Goal: Task Accomplishment & Management: Manage account settings

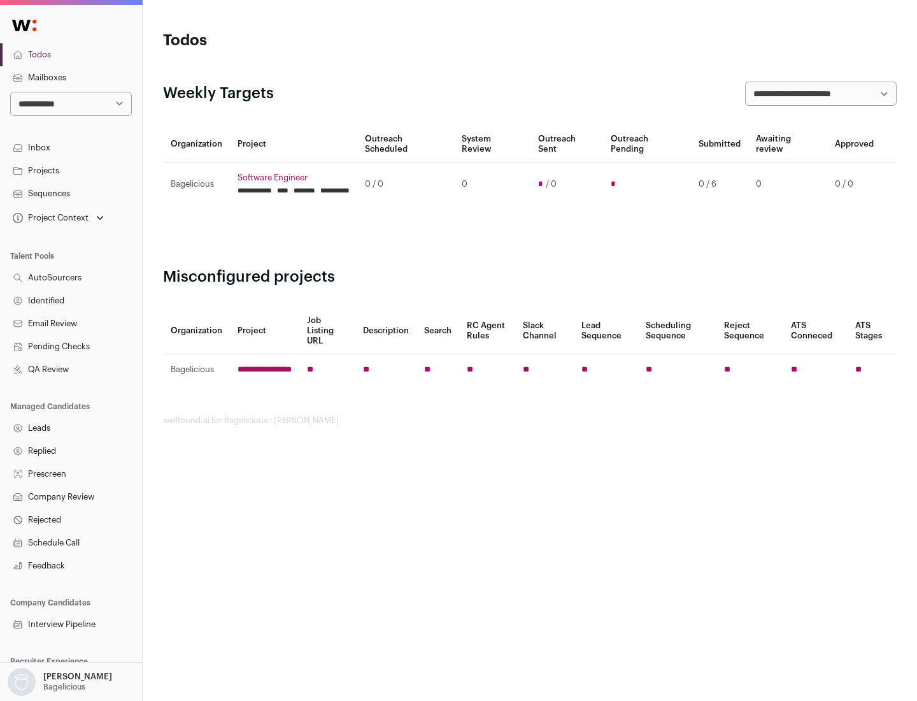
click at [71, 170] on link "Projects" at bounding box center [71, 170] width 142 height 23
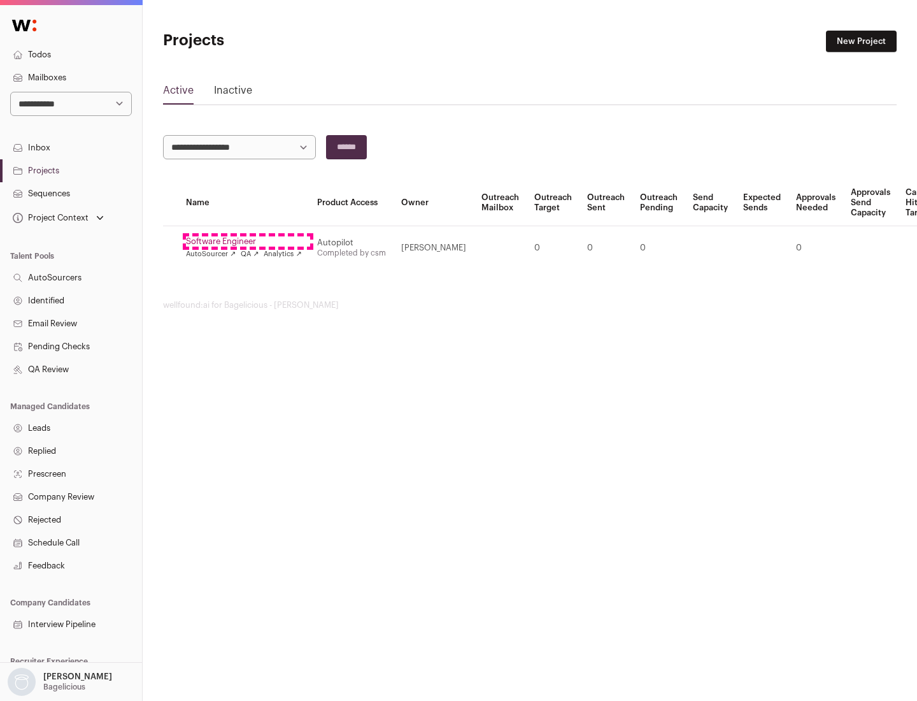
click at [248, 241] on link "Software Engineer" at bounding box center [244, 241] width 116 height 10
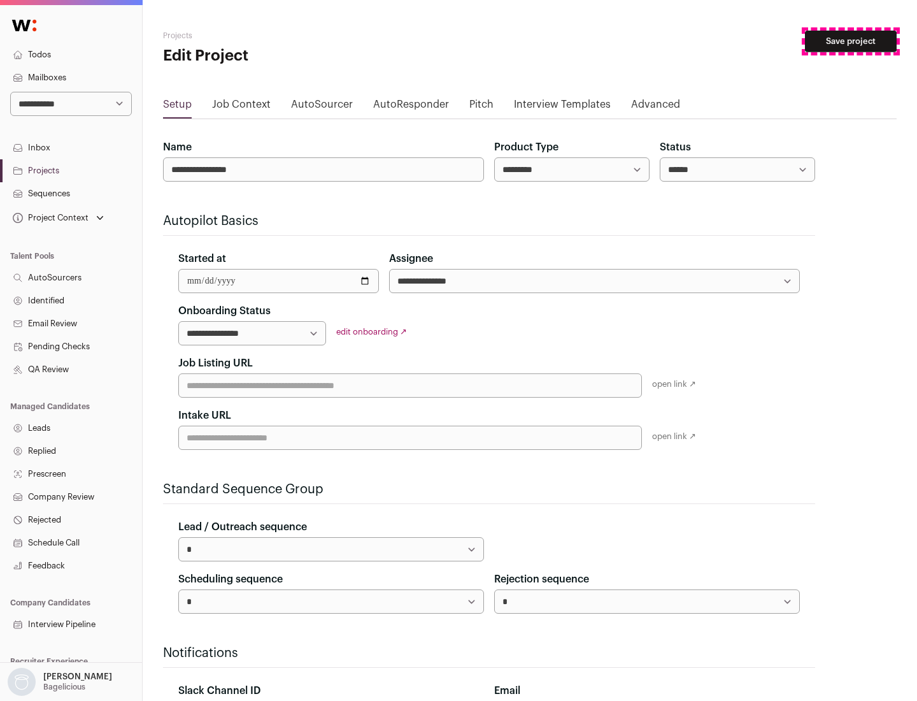
click at [851, 41] on button "Save project" at bounding box center [851, 42] width 92 height 22
